Goal: Task Accomplishment & Management: Manage account settings

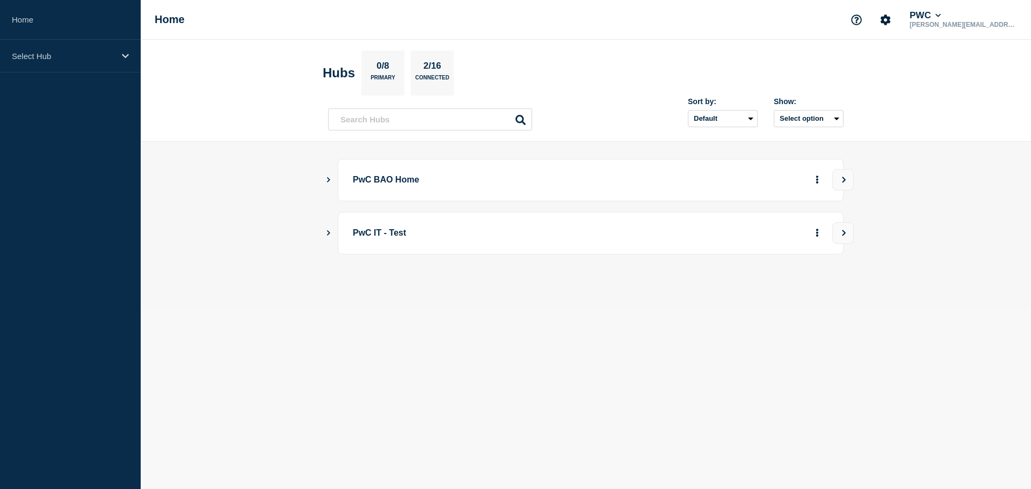
click at [334, 231] on div "PwC IT - Test" at bounding box center [586, 233] width 516 height 42
click at [331, 233] on icon "Show Connected Hubs" at bounding box center [328, 232] width 7 height 5
click at [348, 180] on div "PwC BAO Home" at bounding box center [591, 180] width 506 height 42
click at [327, 177] on icon "Show Connected Hubs" at bounding box center [328, 179] width 7 height 5
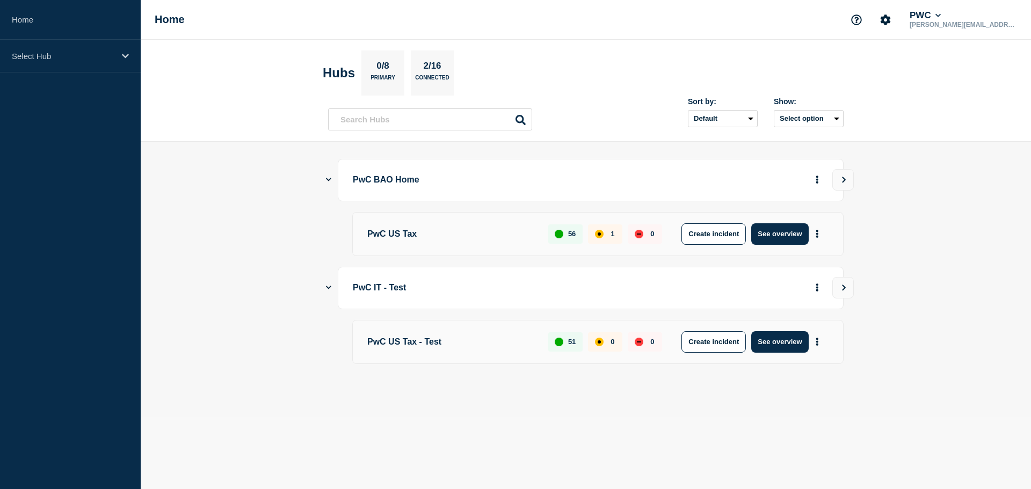
click at [394, 236] on p "PwC US Tax" at bounding box center [451, 233] width 169 height 21
click at [788, 239] on button "See overview" at bounding box center [779, 233] width 57 height 21
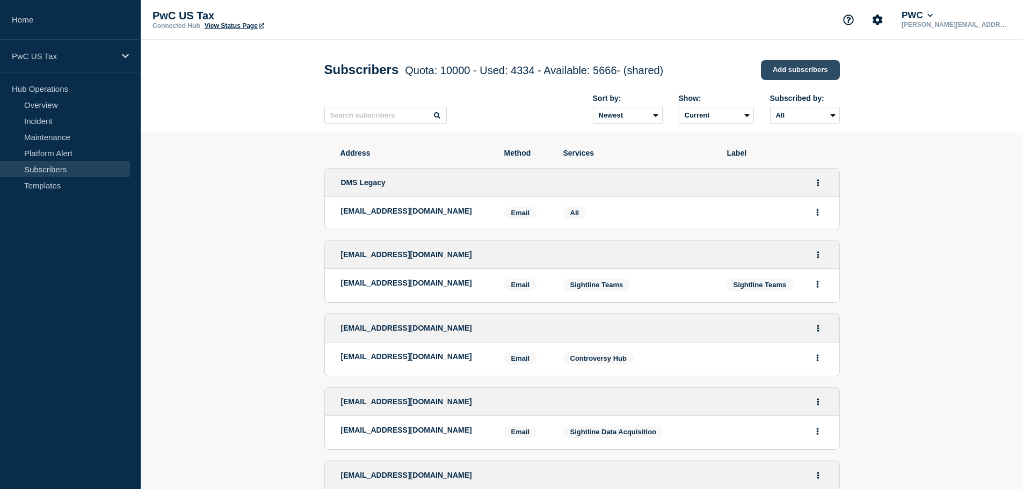
click at [802, 74] on link "Add subscribers" at bounding box center [800, 70] width 79 height 20
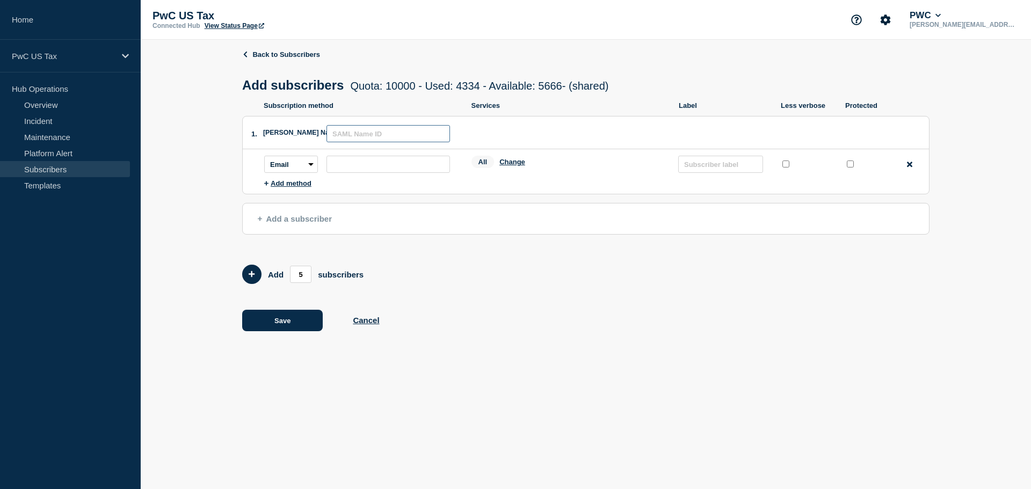
click at [383, 142] on input "text" at bounding box center [389, 133] width 124 height 17
paste input "us_indirect_tax_categorization_stakeholder_notification@pwc.com"
type input "us_indirect_tax_categorization_stakeholder_notification@pwc.com"
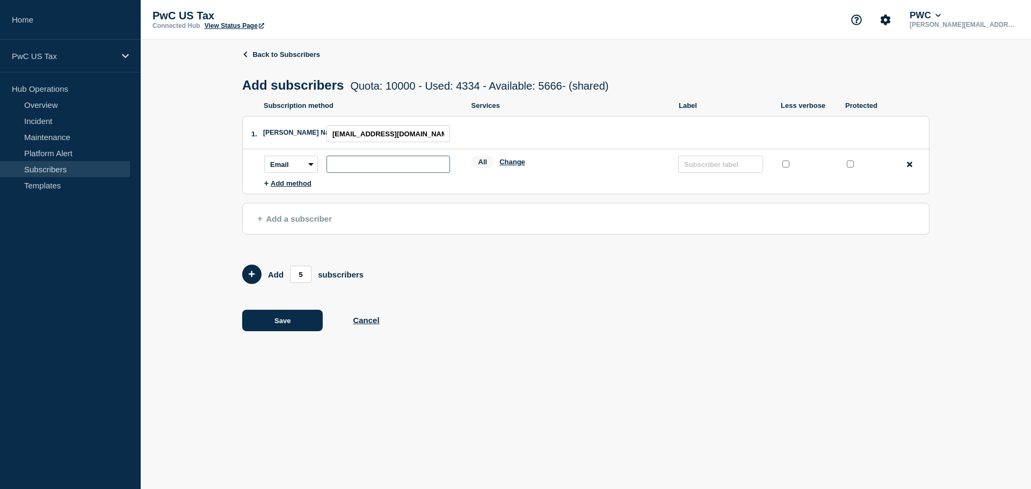
click at [386, 166] on input "subscription-address" at bounding box center [389, 164] width 124 height 17
paste input "us_indirect_tax_categorization_stakeholder_notification@pwc.com"
type input "us_indirect_tax_categorization_stakeholder_notification@pwc.com"
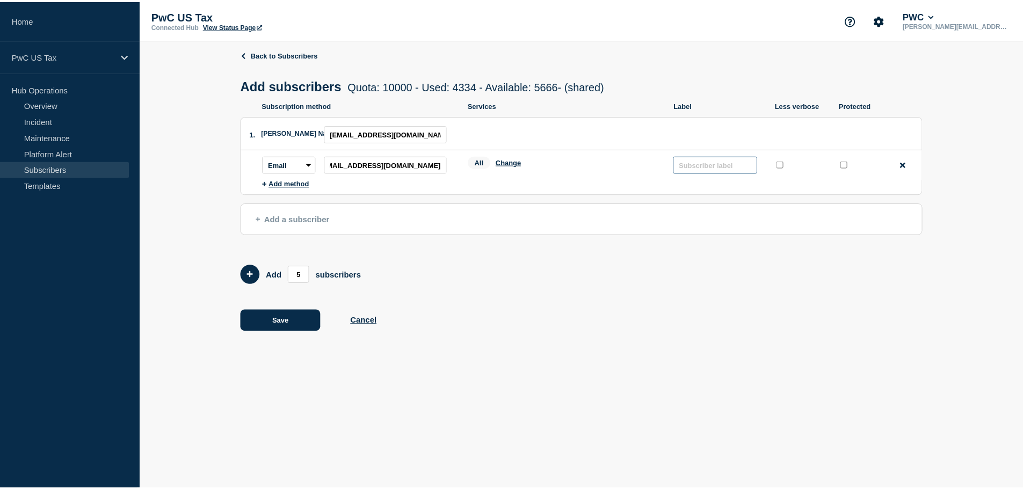
scroll to position [0, 0]
click at [710, 169] on input "text" at bounding box center [720, 164] width 85 height 17
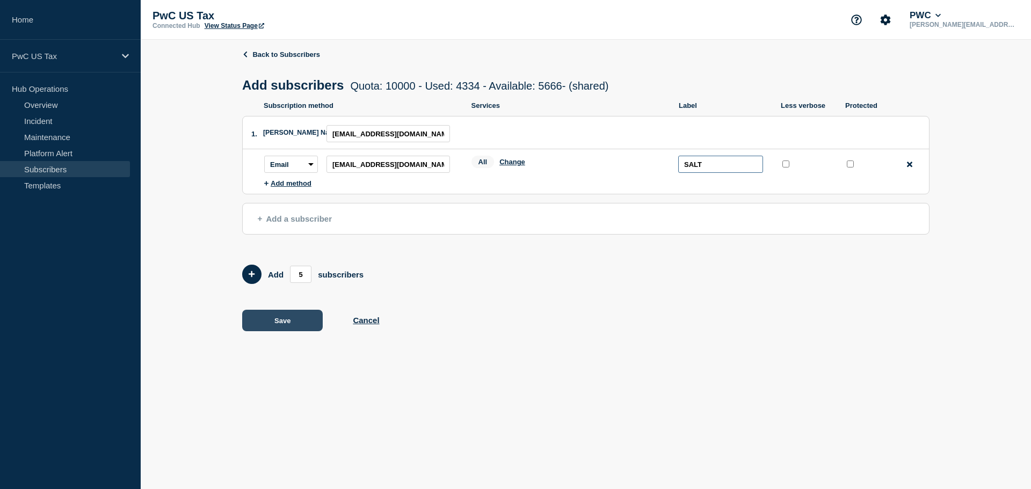
type input "SALT"
click at [279, 322] on button "Save" at bounding box center [282, 320] width 81 height 21
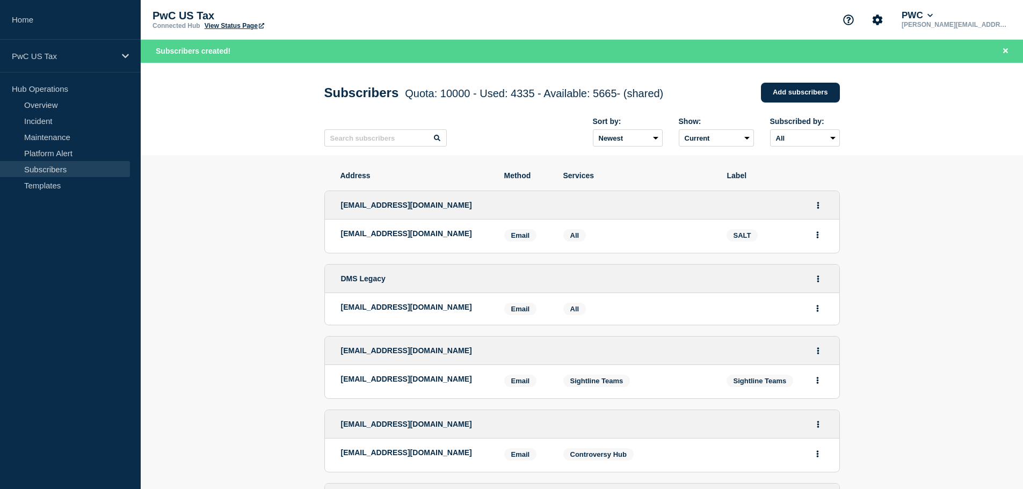
scroll to position [54, 0]
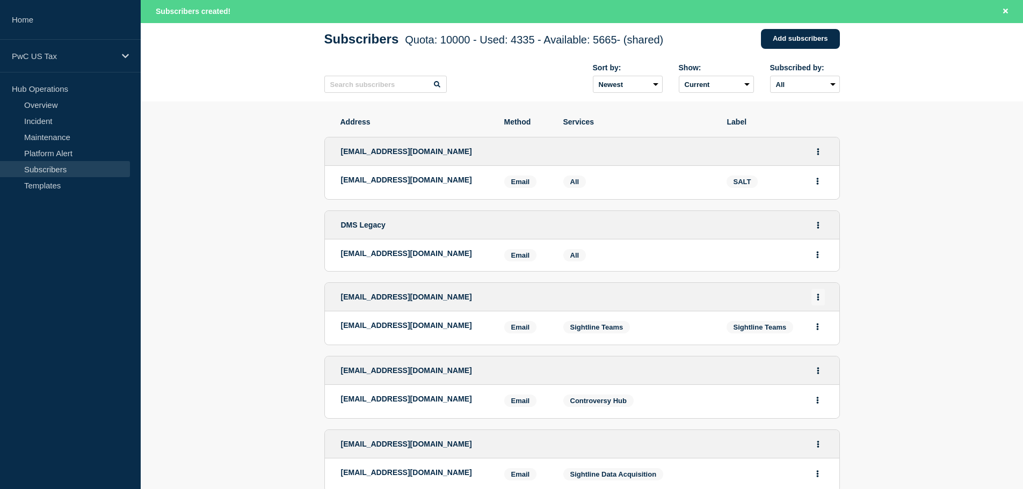
click at [815, 306] on button "Actions" at bounding box center [817, 297] width 13 height 17
click at [814, 332] on link "Edit" at bounding box center [814, 328] width 12 height 8
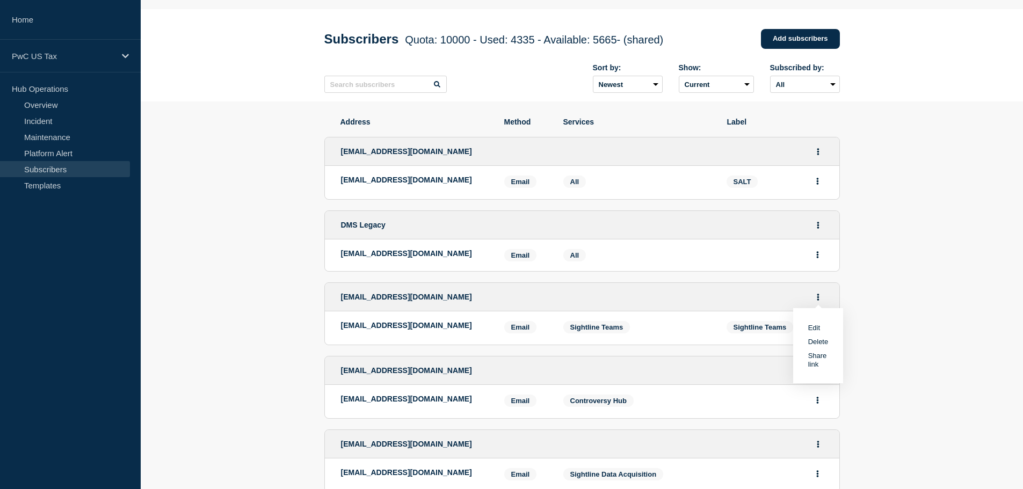
scroll to position [31, 0]
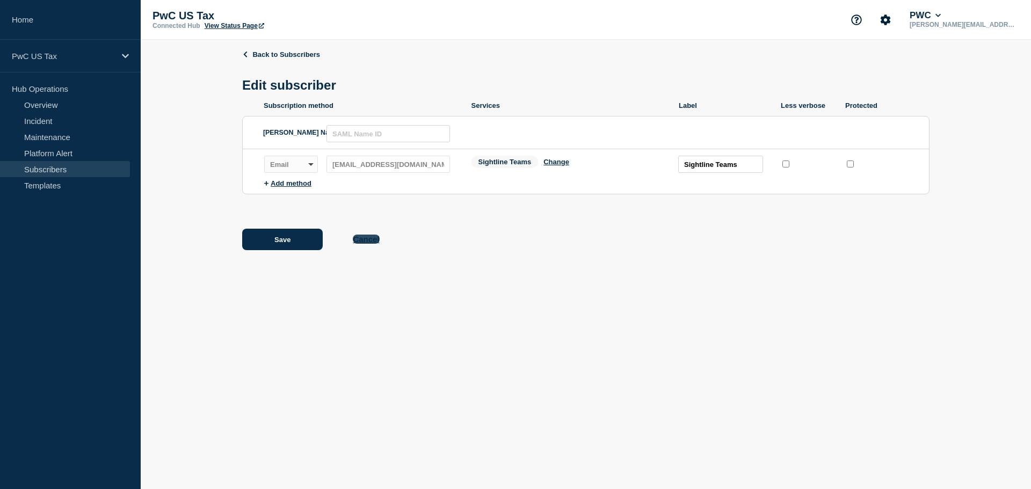
click at [369, 241] on button "Cancel" at bounding box center [366, 239] width 26 height 9
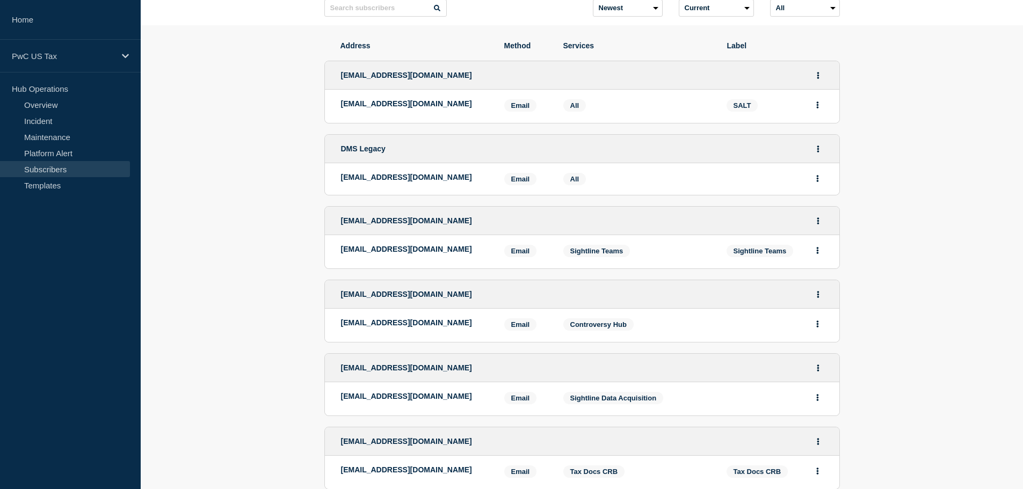
scroll to position [161, 0]
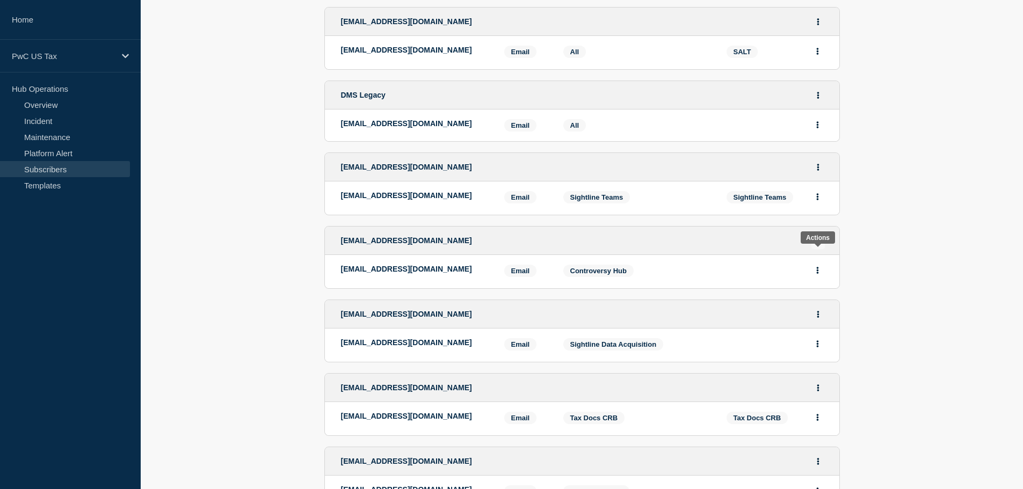
click at [817, 244] on icon "Actions" at bounding box center [818, 240] width 3 height 7
click at [809, 275] on link "Edit" at bounding box center [814, 271] width 12 height 8
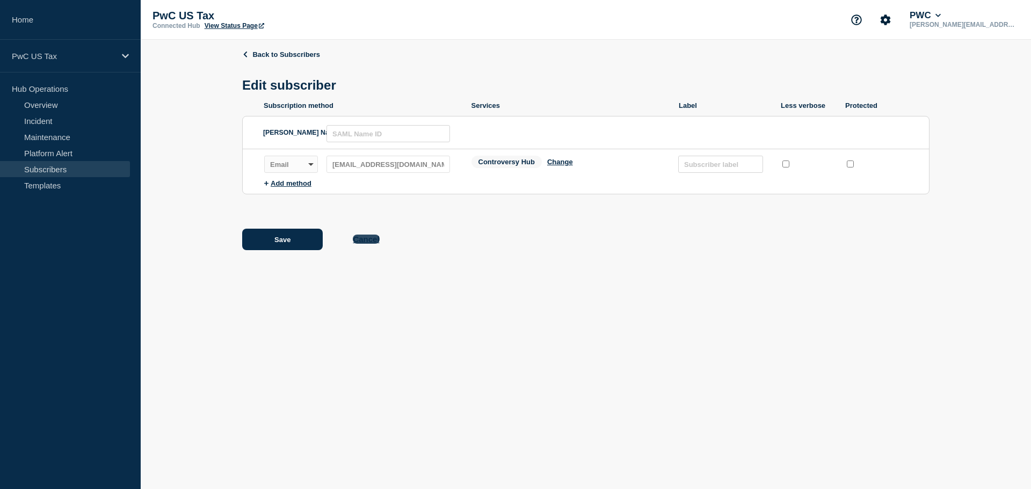
click at [370, 241] on button "Cancel" at bounding box center [366, 239] width 26 height 9
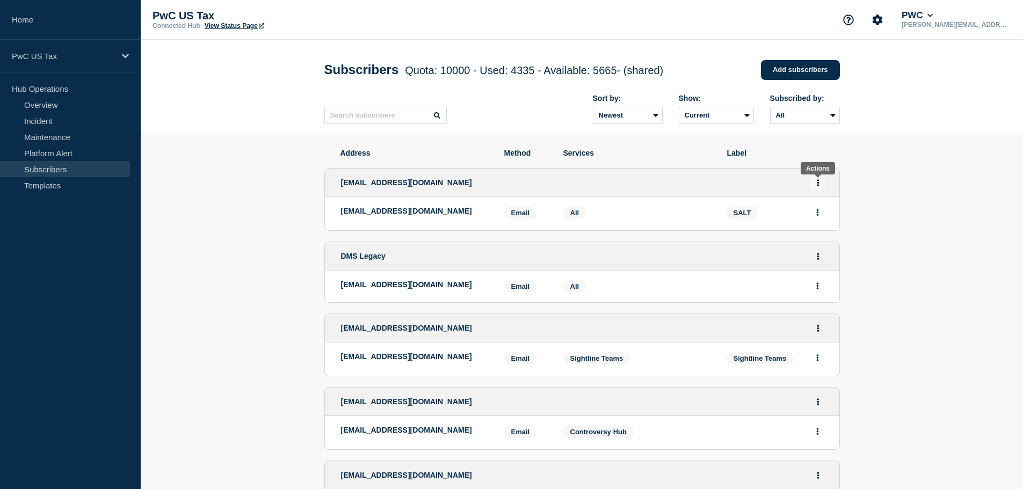
click at [816, 187] on button "Actions" at bounding box center [817, 183] width 13 height 17
click at [814, 216] on link "Edit" at bounding box center [814, 213] width 12 height 8
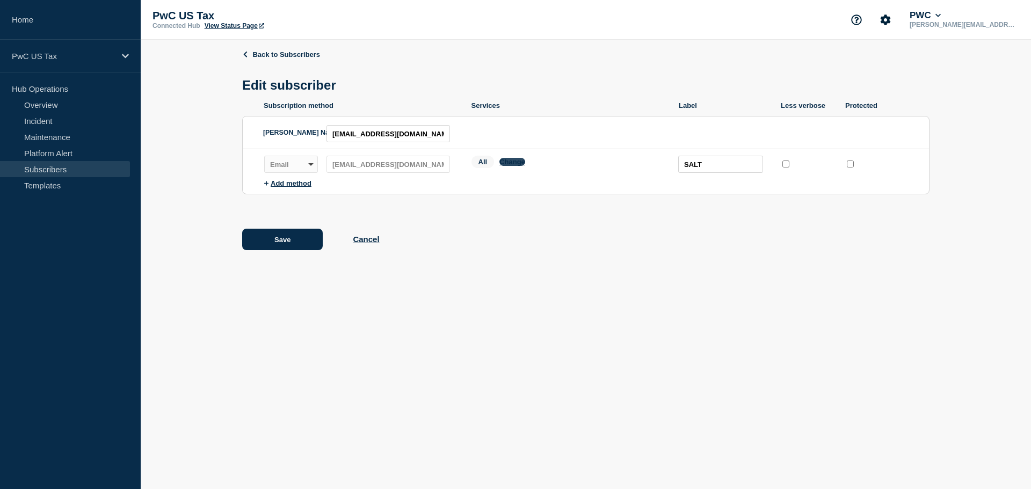
click at [505, 165] on button "Change" at bounding box center [512, 162] width 26 height 8
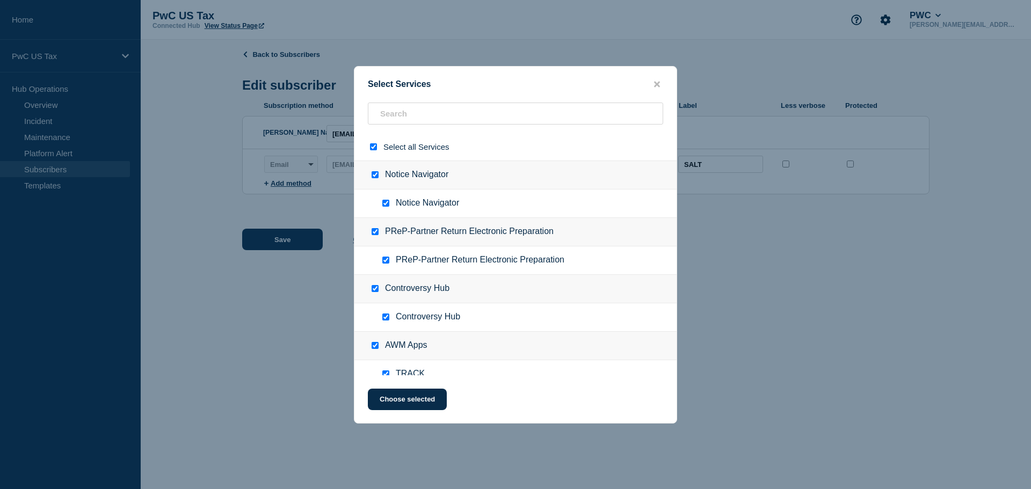
click at [368, 147] on div "Select all Services" at bounding box center [515, 146] width 322 height 27
click at [373, 147] on input "select all checkbox" at bounding box center [373, 146] width 7 height 7
checkbox input "false"
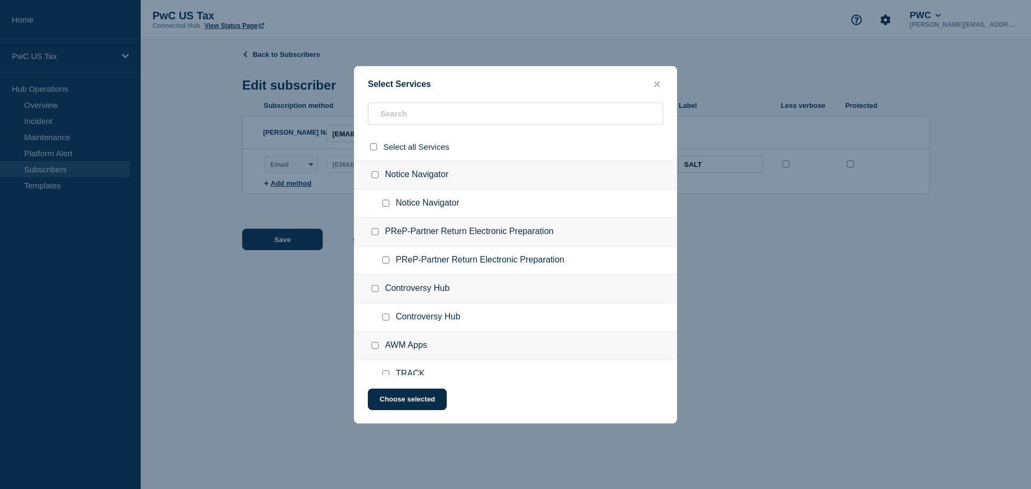
checkbox input "false"
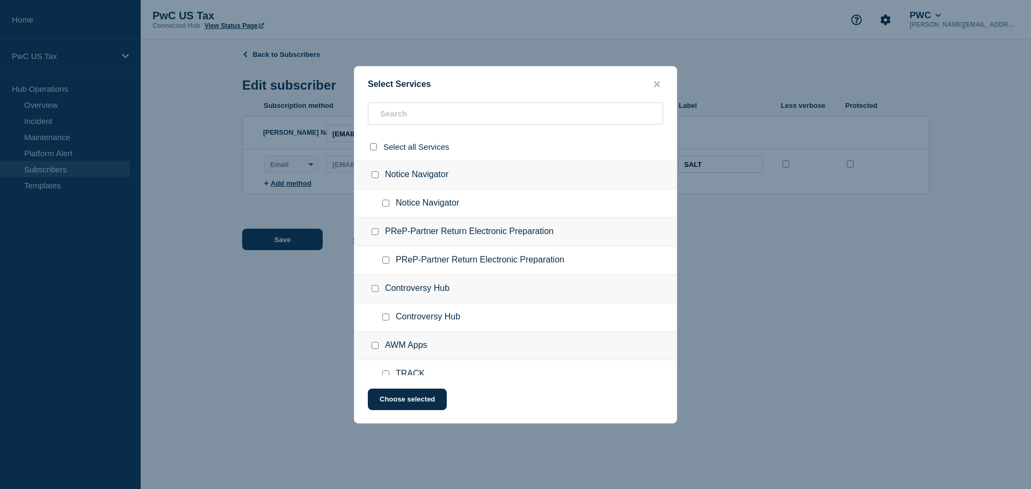
checkbox input "false"
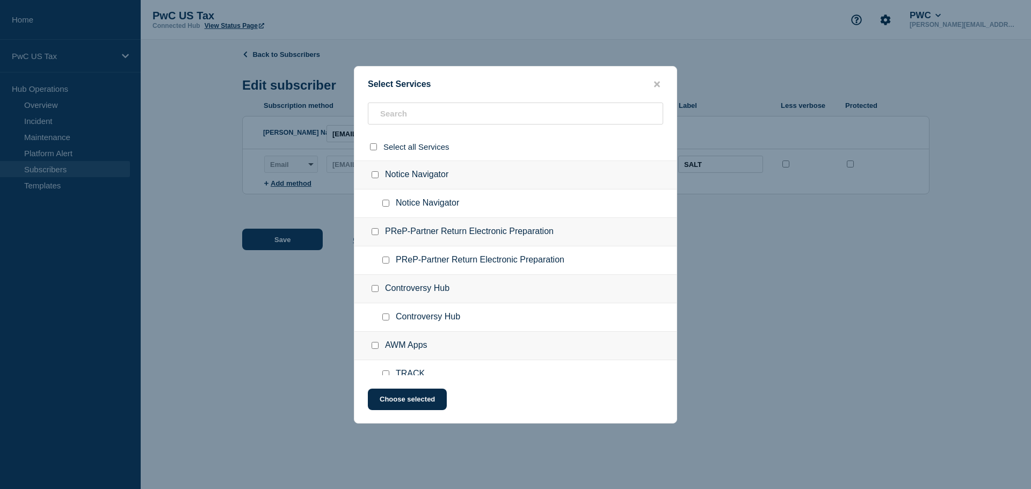
checkbox input "false"
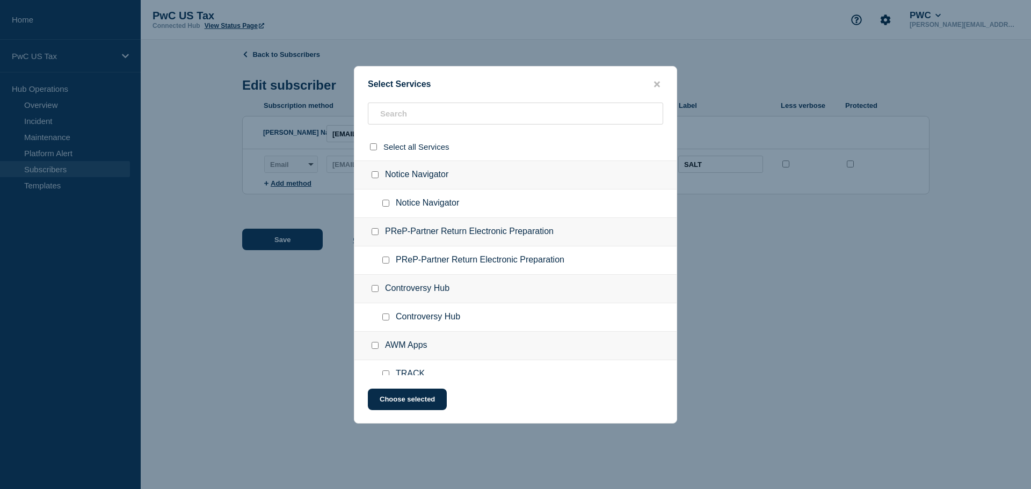
checkbox input "false"
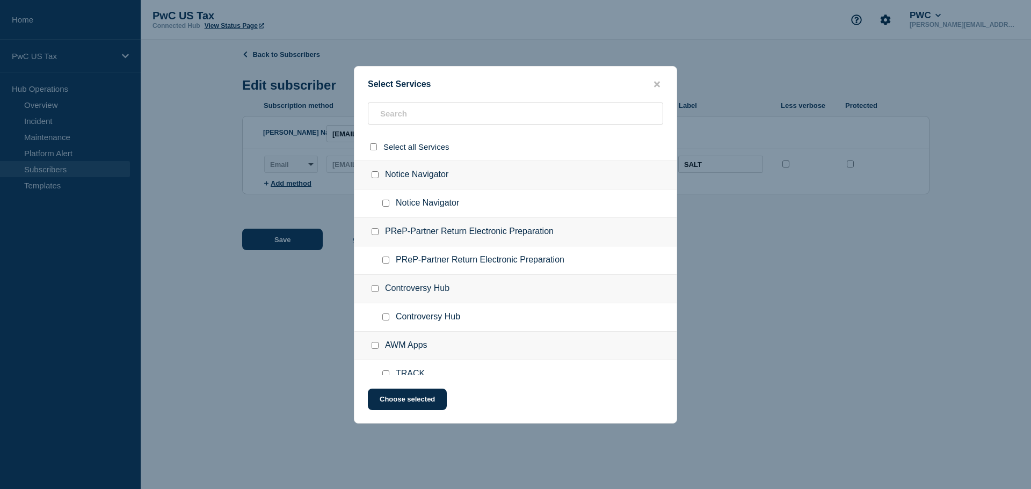
checkbox input "false"
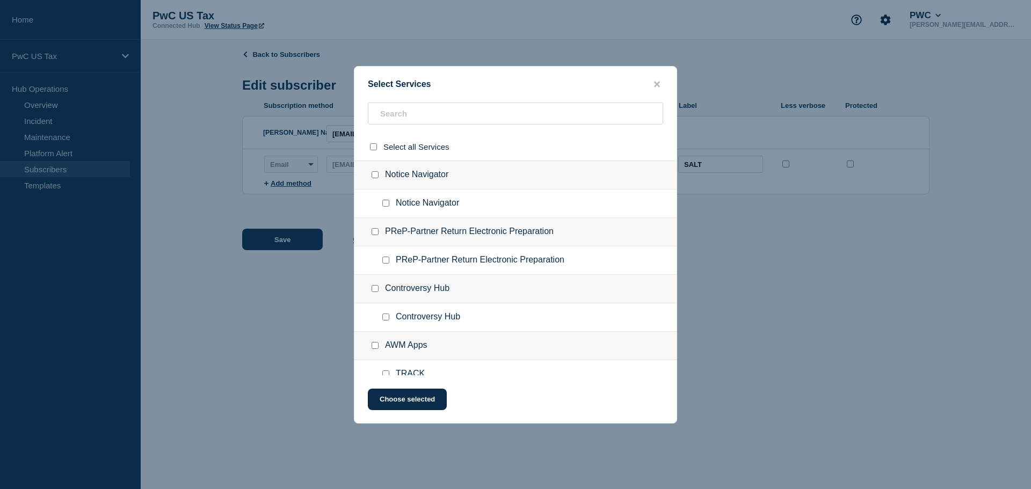
checkbox input "false"
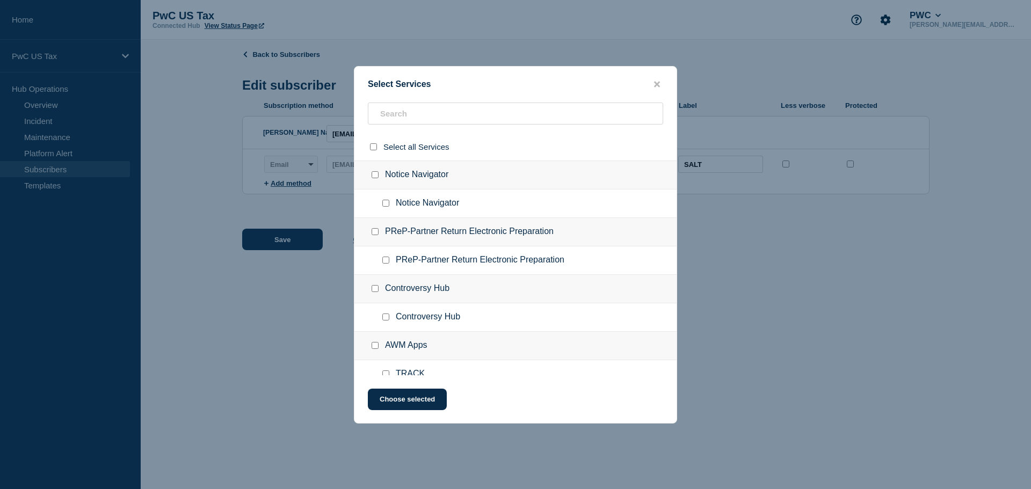
checkbox input "false"
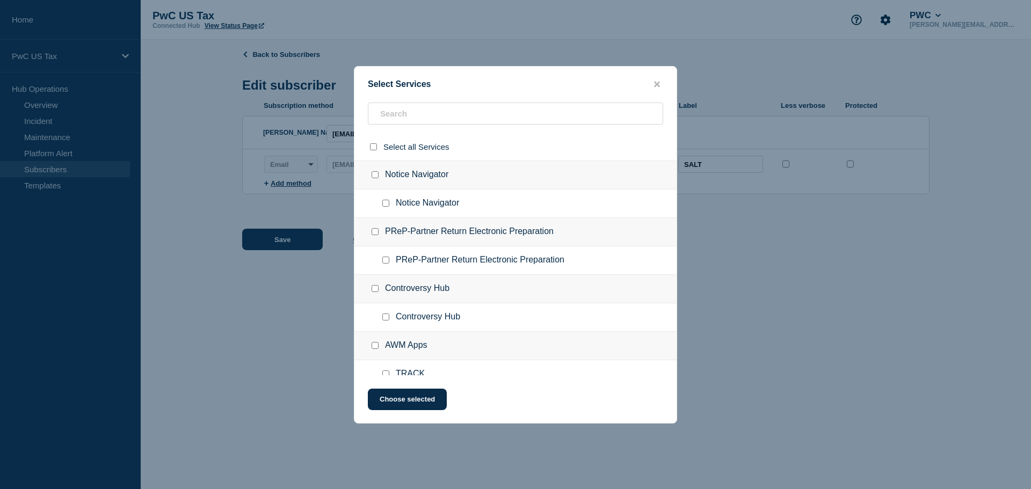
checkbox input "false"
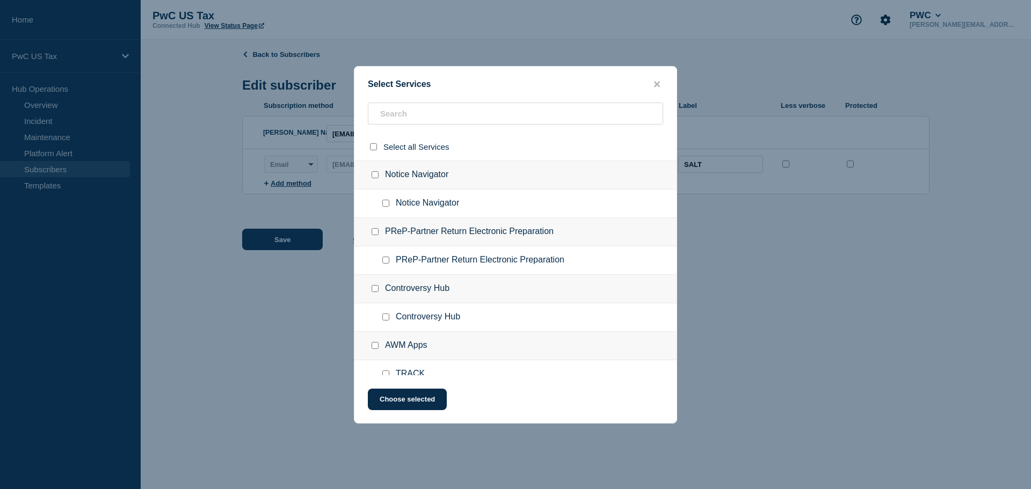
checkbox input "false"
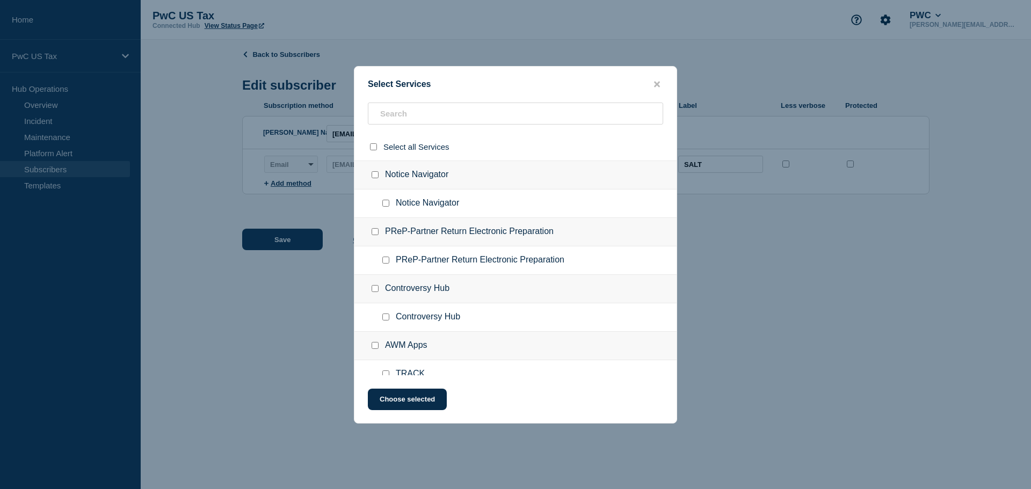
checkbox input "false"
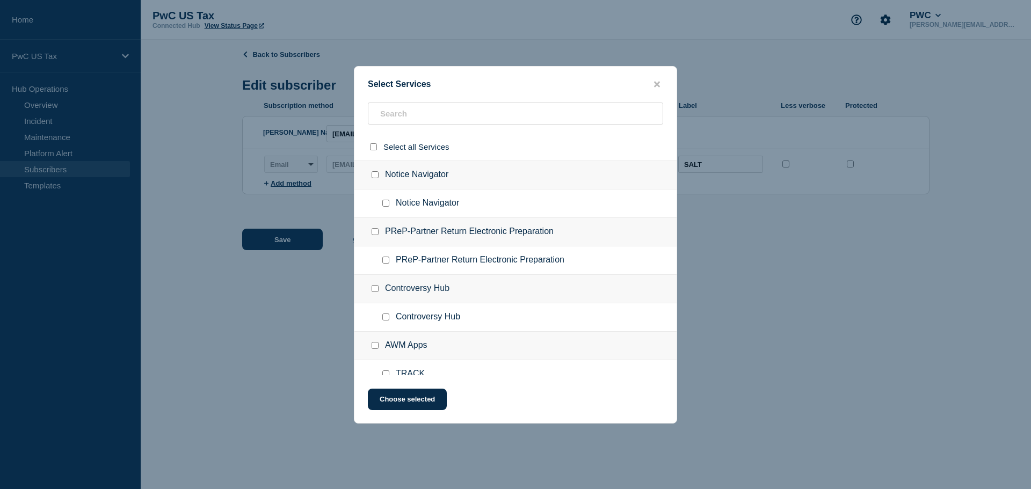
checkbox input "false"
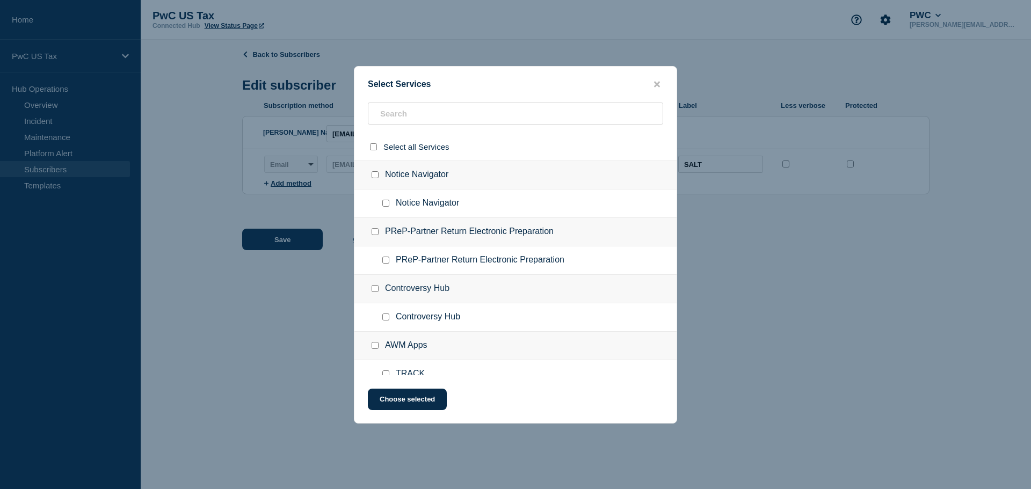
checkbox input "false"
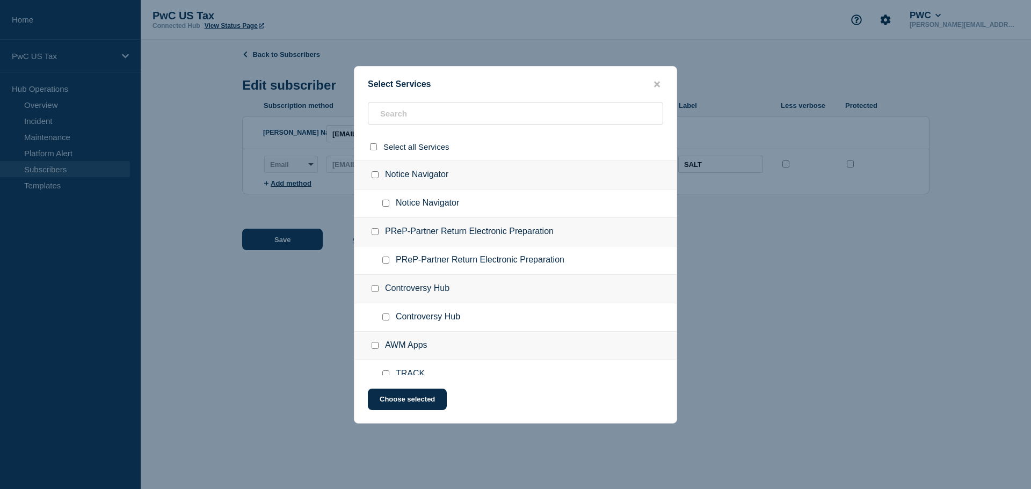
checkbox input "false"
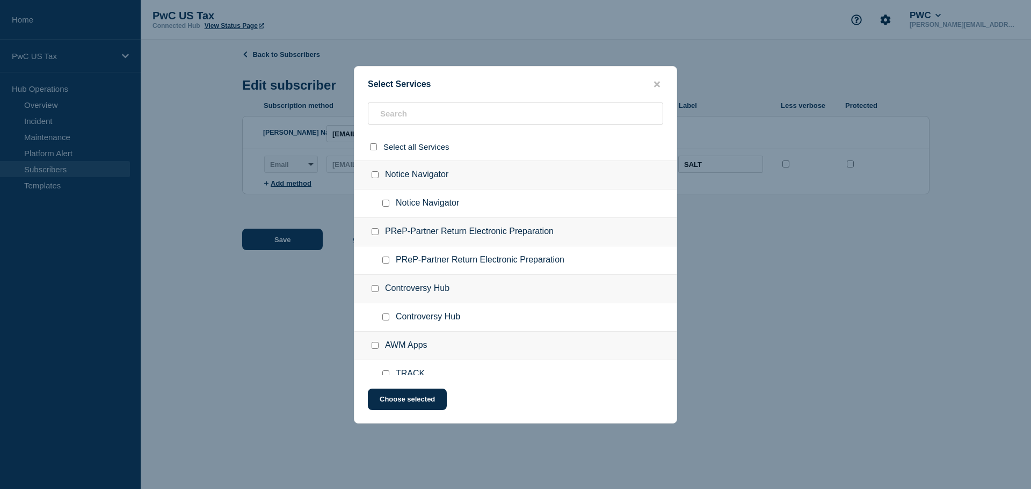
checkbox input "false"
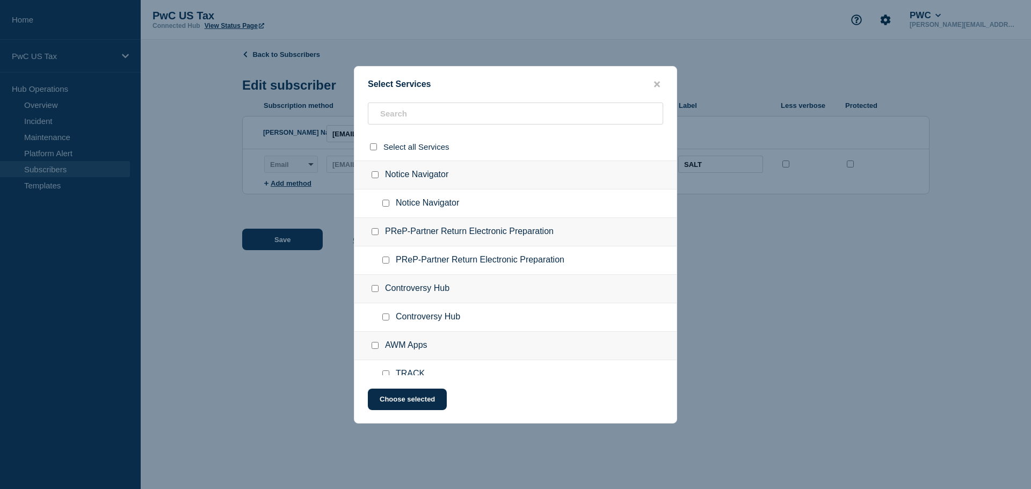
checkbox input "false"
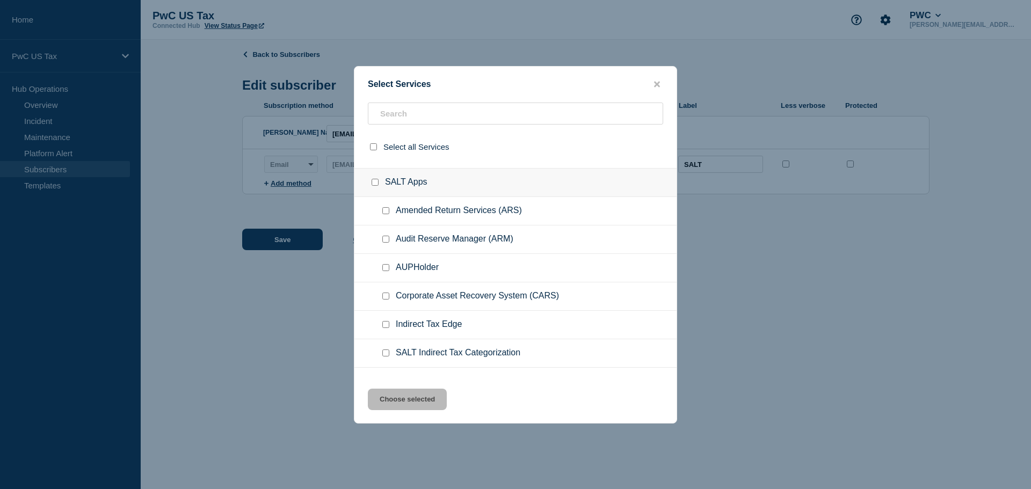
scroll to position [1128, 0]
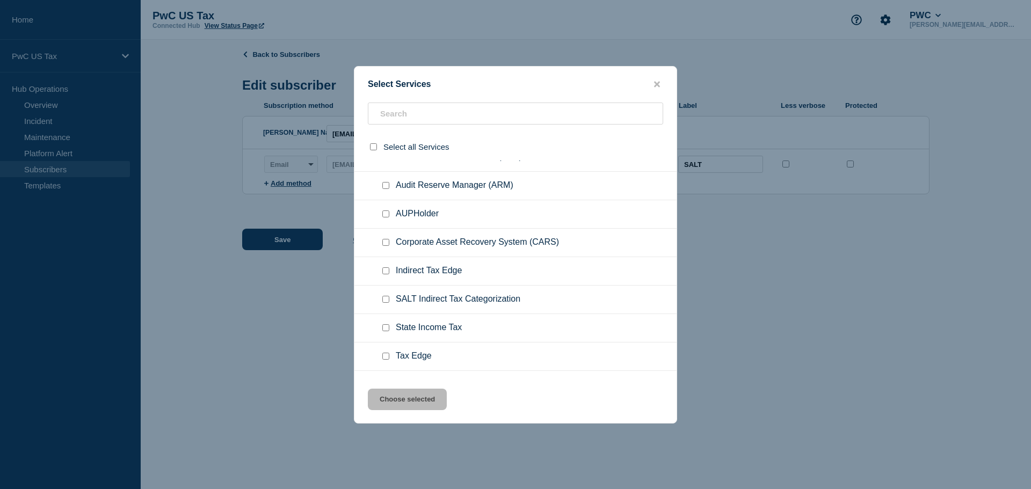
click at [388, 302] on input "SALT Indirect Tax Categorization checkbox" at bounding box center [385, 299] width 7 height 7
checkbox input "true"
click at [423, 407] on button "Choose selected" at bounding box center [407, 399] width 79 height 21
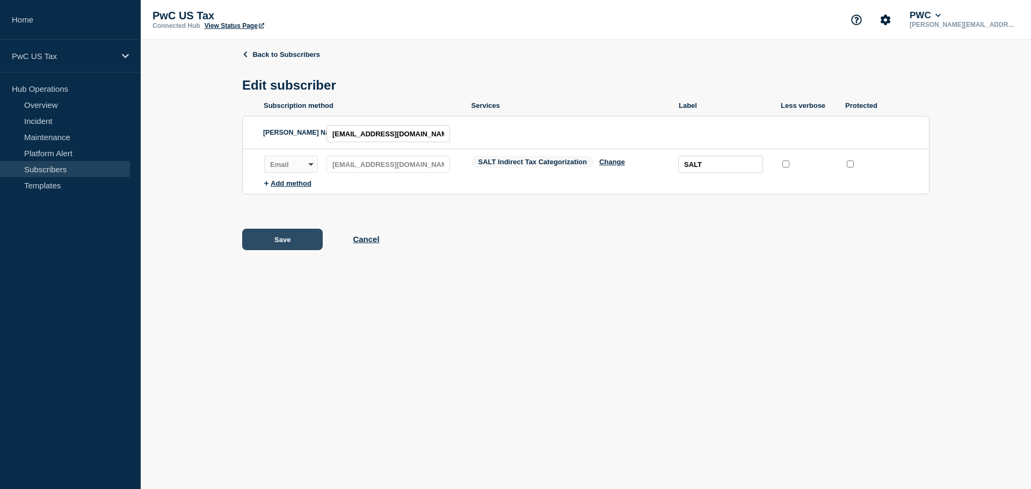
click at [294, 240] on button "Save" at bounding box center [282, 239] width 81 height 21
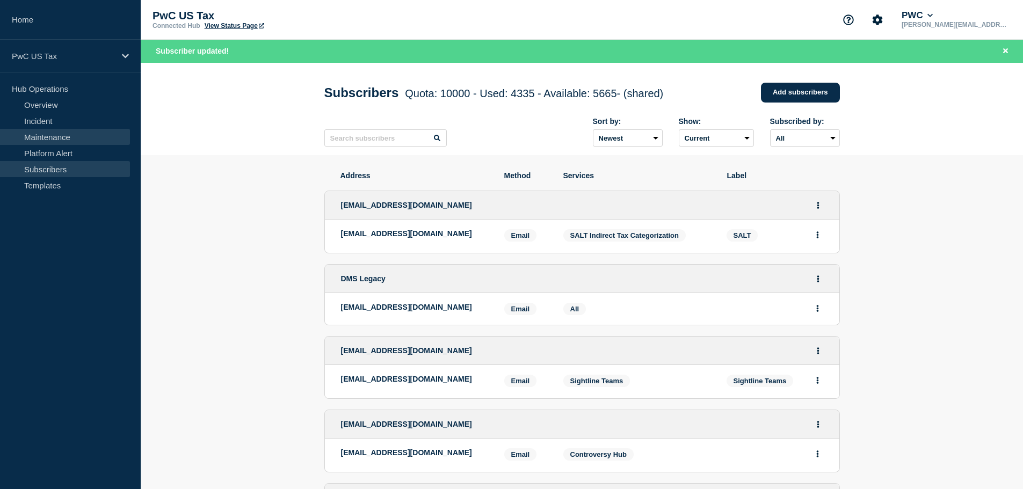
click at [49, 134] on link "Maintenance" at bounding box center [65, 137] width 130 height 16
